Goal: Information Seeking & Learning: Find specific fact

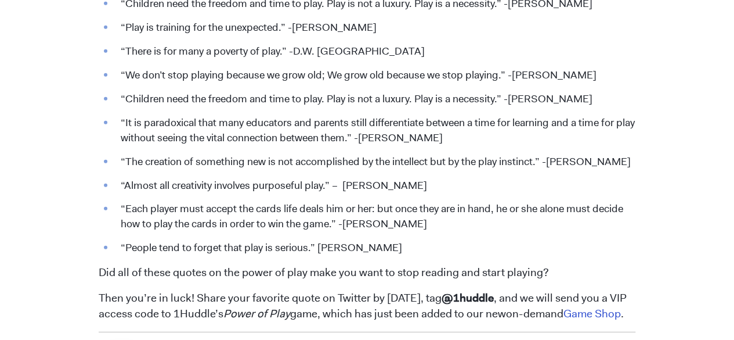
scroll to position [1597, 0]
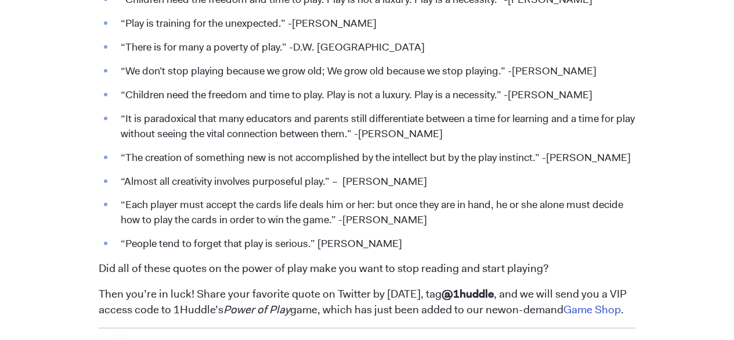
click at [125, 92] on li "“Children need the freedom and time to play. Play is not a luxury. Play is a ne…" at bounding box center [375, 95] width 521 height 15
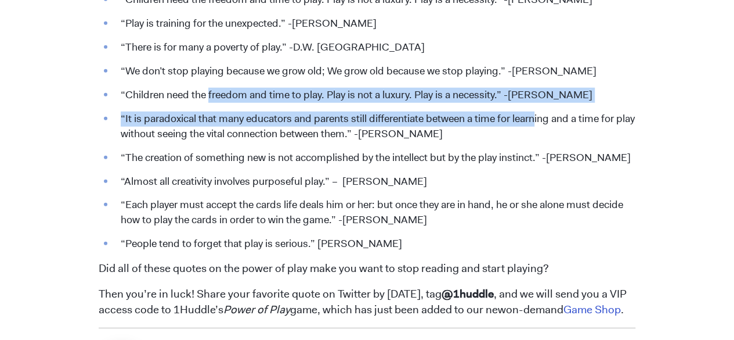
drag, startPoint x: 210, startPoint y: 88, endPoint x: 540, endPoint y: 118, distance: 331.1
click at [540, 118] on ul "“Adults play too — or should.” -[PERSON_NAME] “Play is our brain’s favorite way…" at bounding box center [367, 31] width 537 height 440
click at [540, 118] on li "“It is paradoxical that many educators and parents still differentiate between …" at bounding box center [375, 126] width 521 height 30
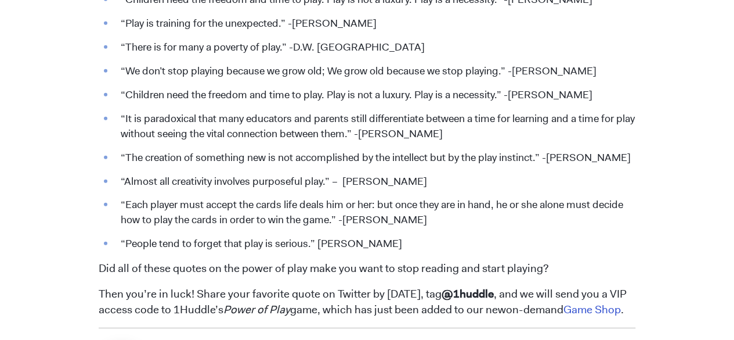
drag, startPoint x: 617, startPoint y: 96, endPoint x: 72, endPoint y: 98, distance: 544.6
copy li "“Children need the freedom and time to play. Play is not a luxury. Play is a ne…"
